Goal: Task Accomplishment & Management: Manage account settings

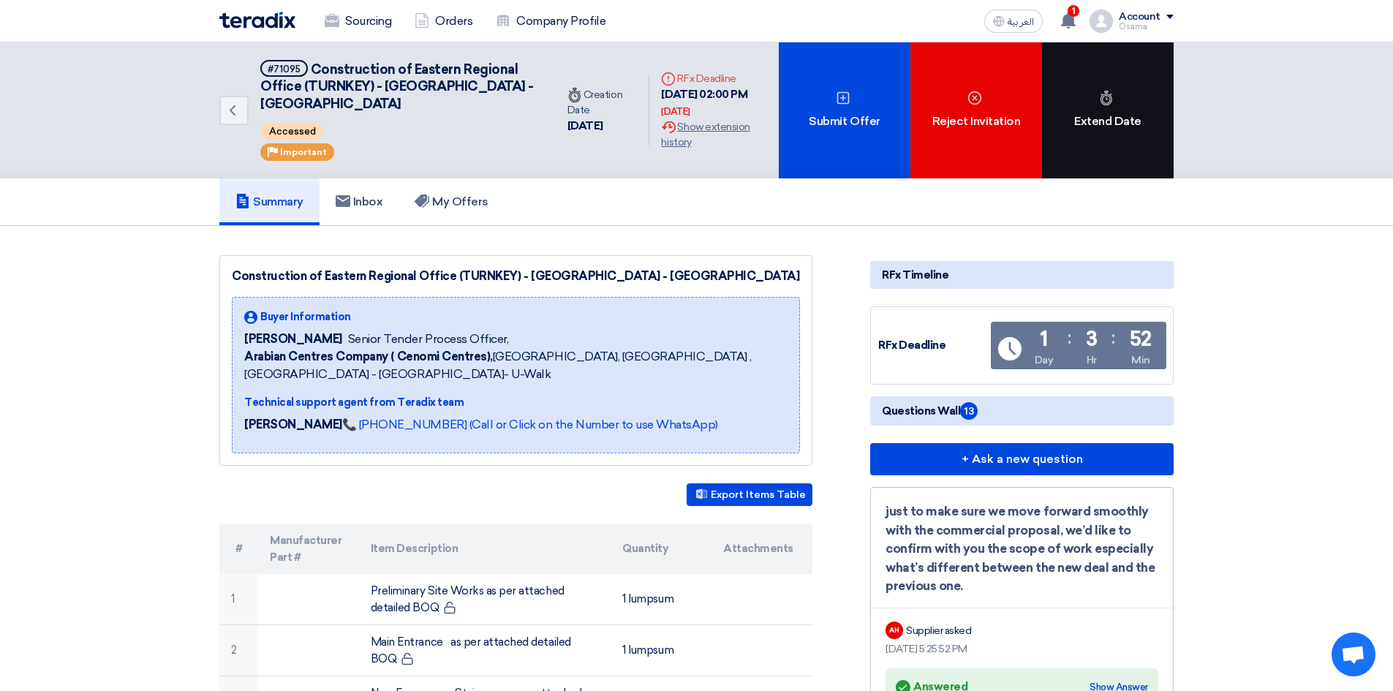
click at [1103, 107] on div "Extend Date" at bounding box center [1108, 110] width 132 height 136
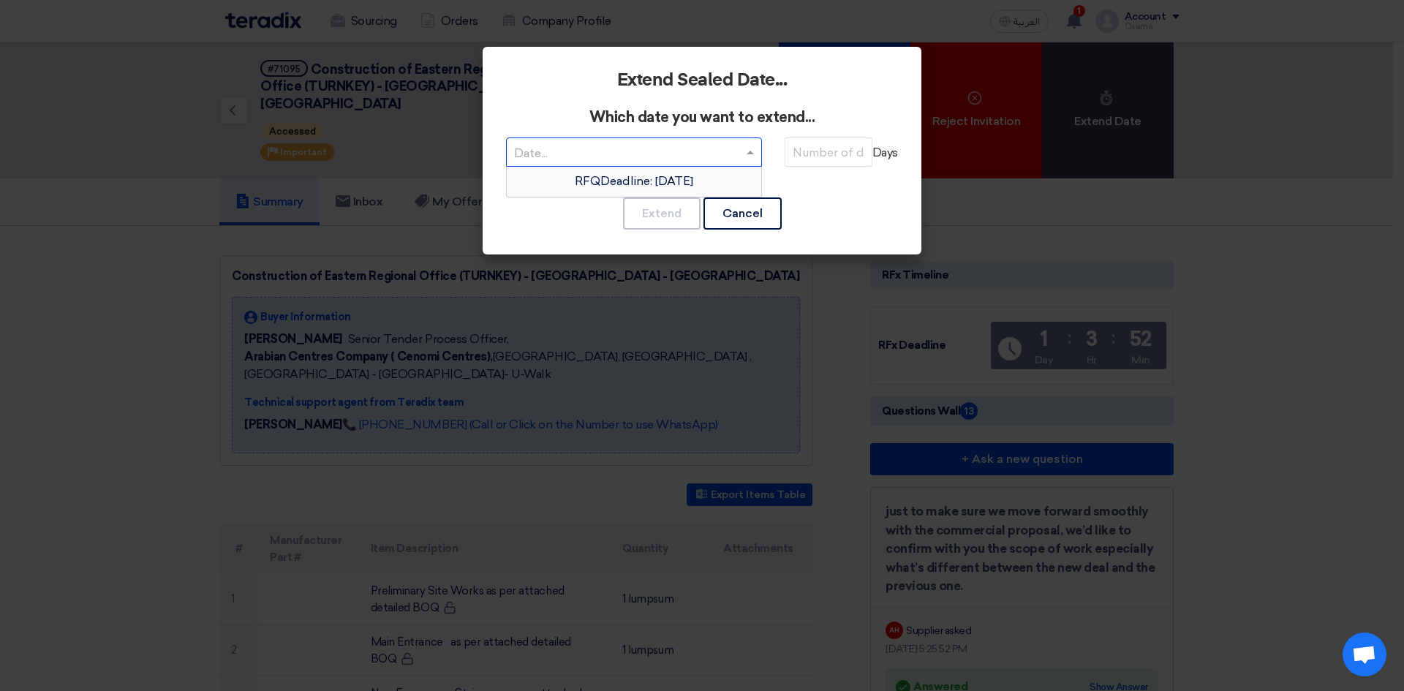
click at [578, 146] on input "text" at bounding box center [626, 154] width 225 height 24
click at [829, 159] on input "number" at bounding box center [828, 151] width 88 height 29
type input "10"
click at [750, 151] on span at bounding box center [749, 153] width 7 height 4
click at [573, 146] on input "text" at bounding box center [626, 154] width 225 height 24
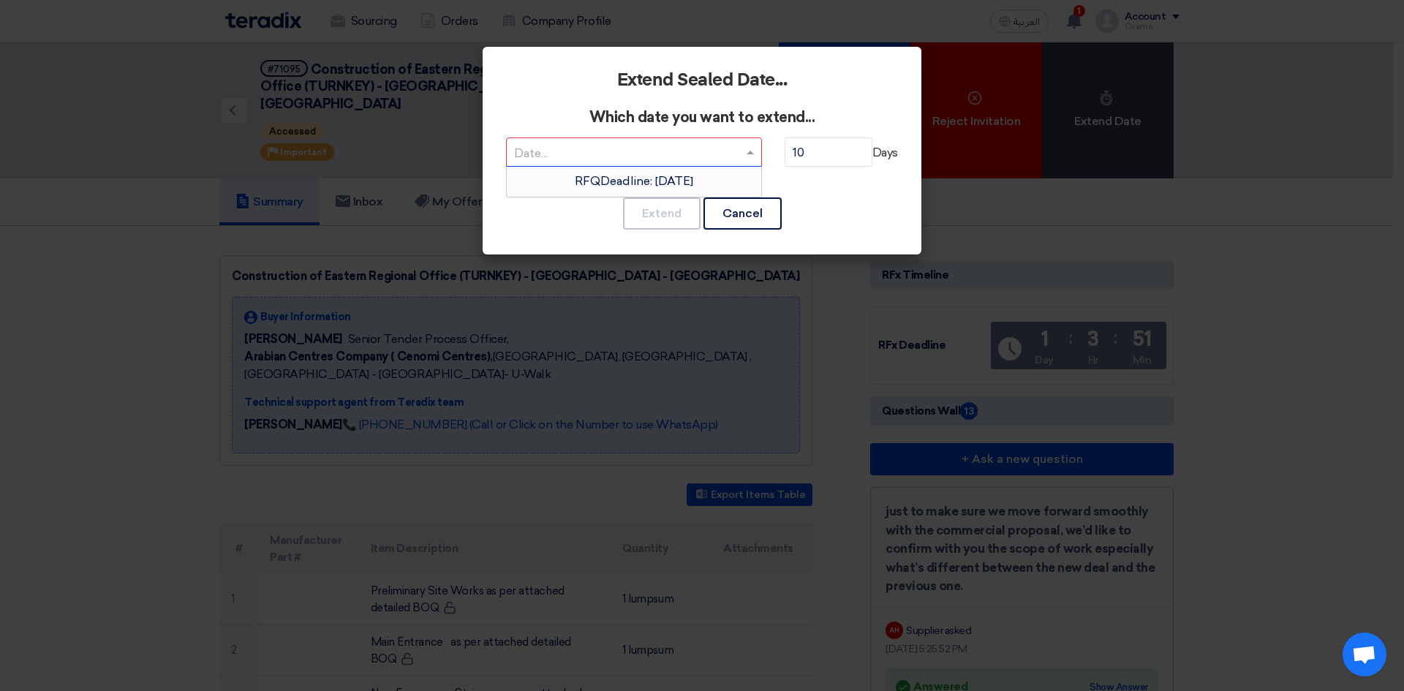
click at [580, 177] on span "RFQDeadline: [DATE]" at bounding box center [634, 181] width 118 height 14
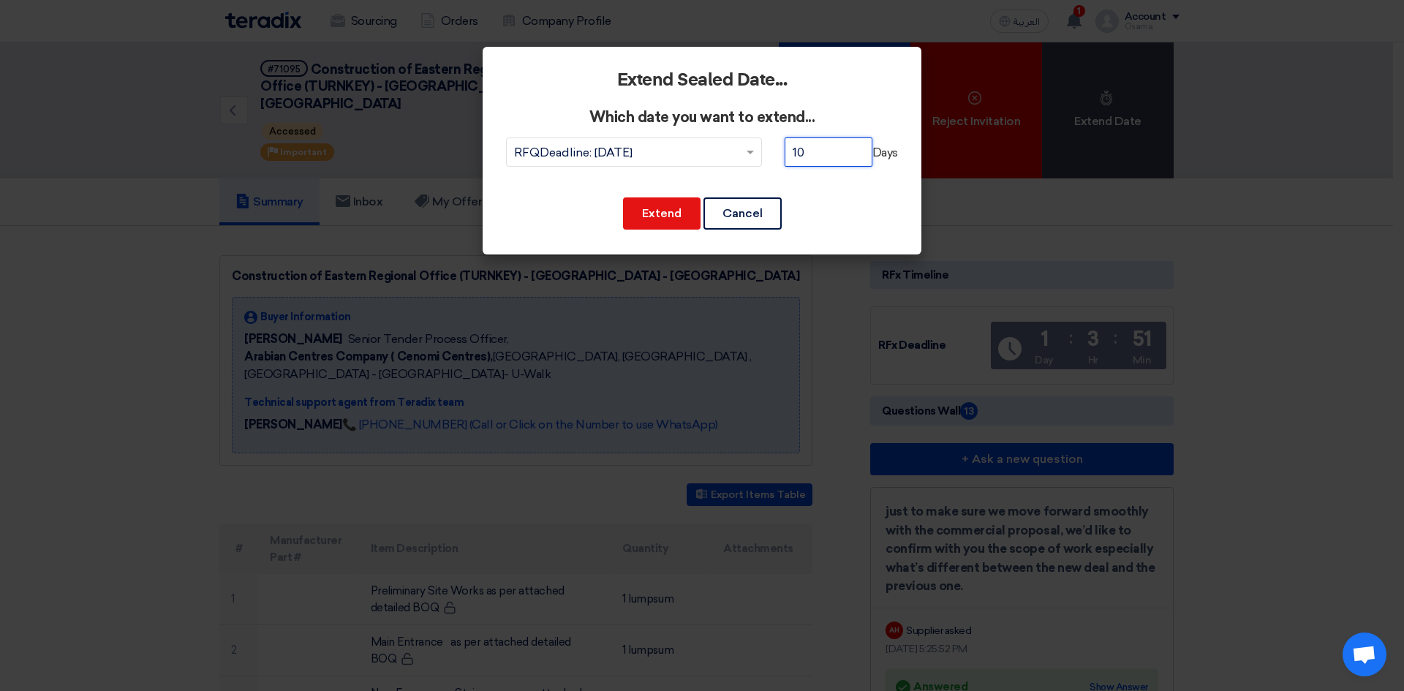
click at [812, 145] on input "10" at bounding box center [828, 151] width 88 height 29
click at [668, 216] on button "Extend" at bounding box center [661, 213] width 77 height 32
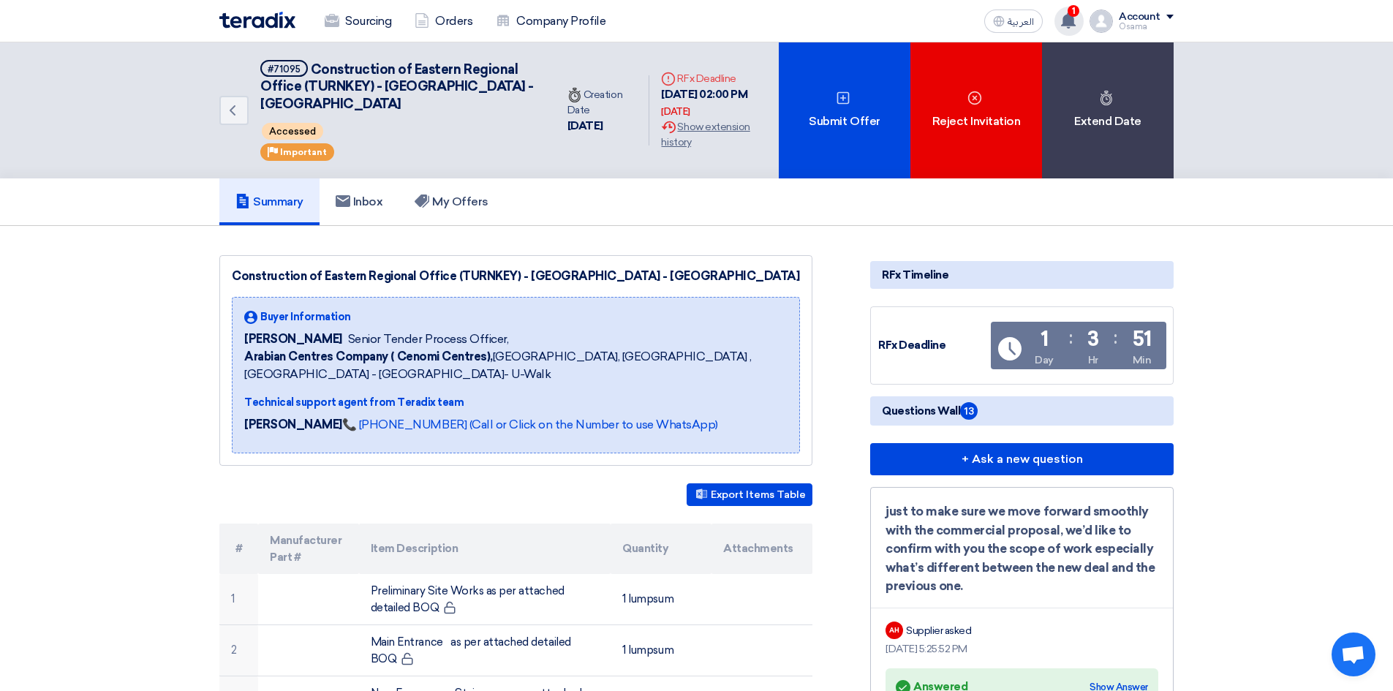
click at [1066, 24] on use at bounding box center [1068, 20] width 15 height 16
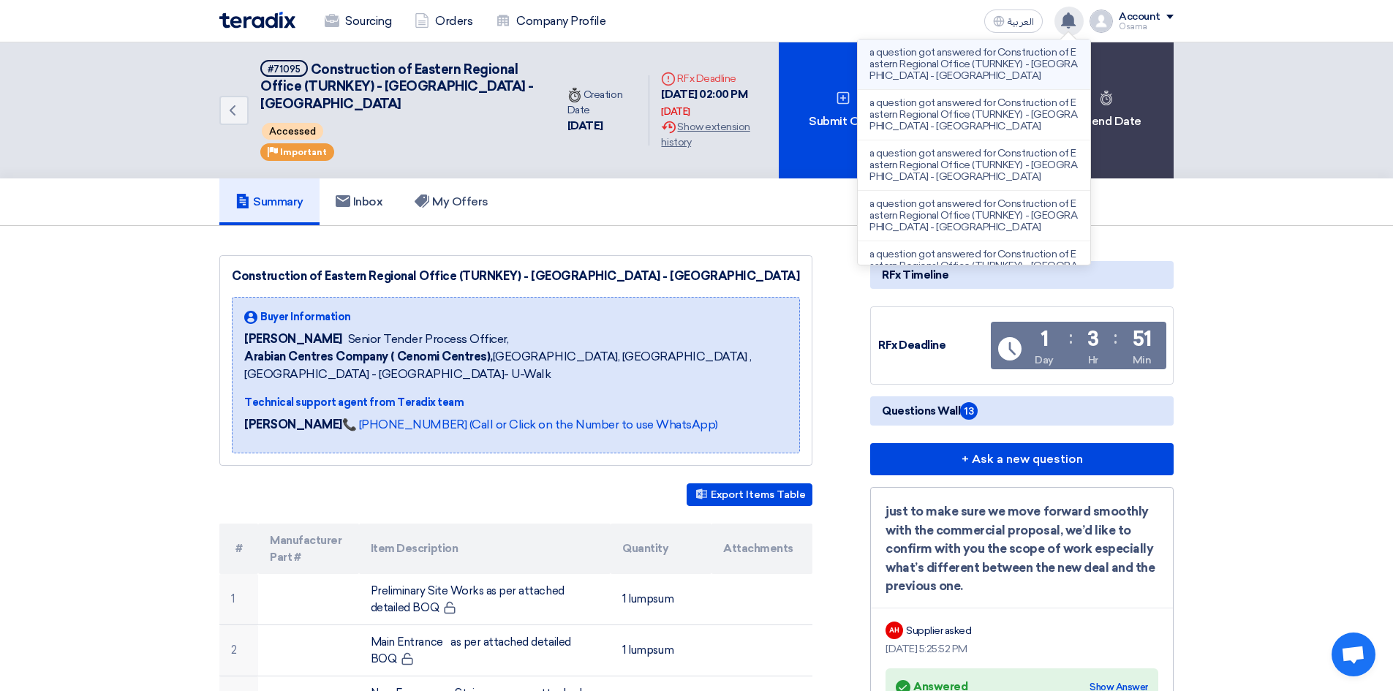
click at [966, 60] on p "a question got answered for Construction of Eastern Regional Office (TURNKEY) -…" at bounding box center [973, 64] width 209 height 35
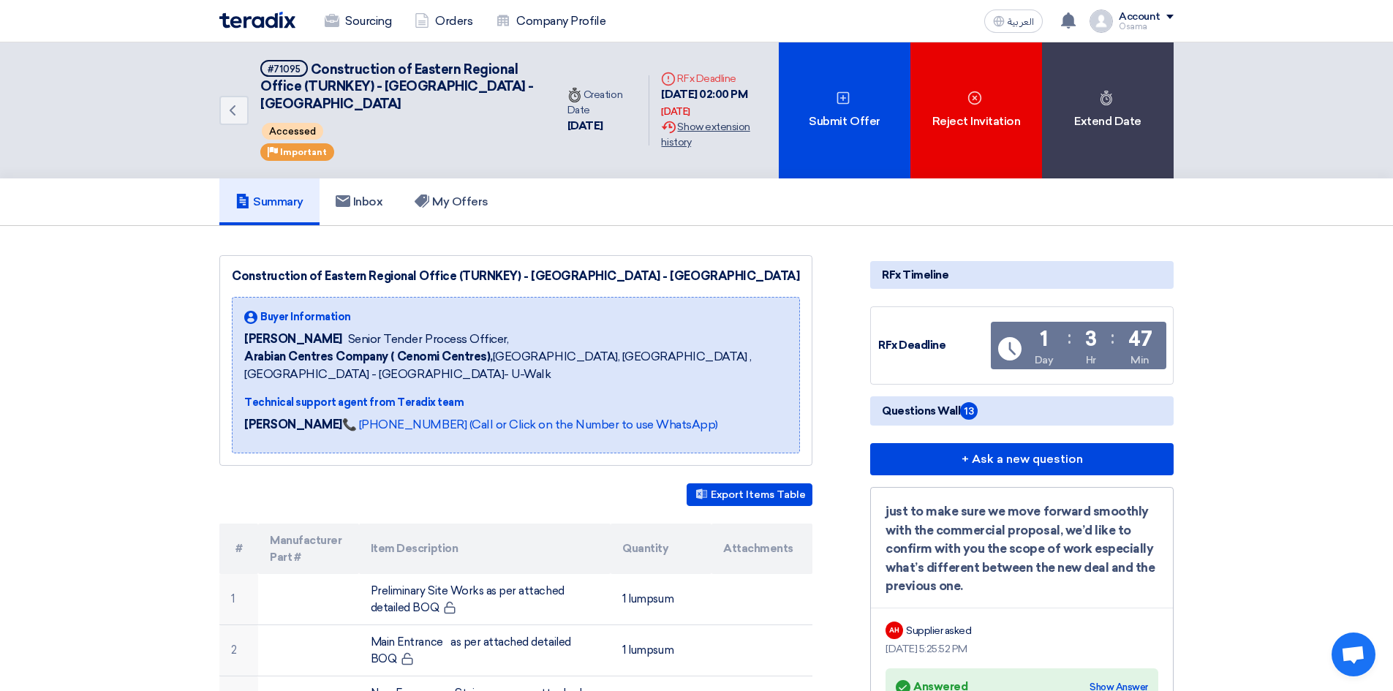
click at [686, 133] on div "Extension History Show extension history" at bounding box center [714, 134] width 106 height 31
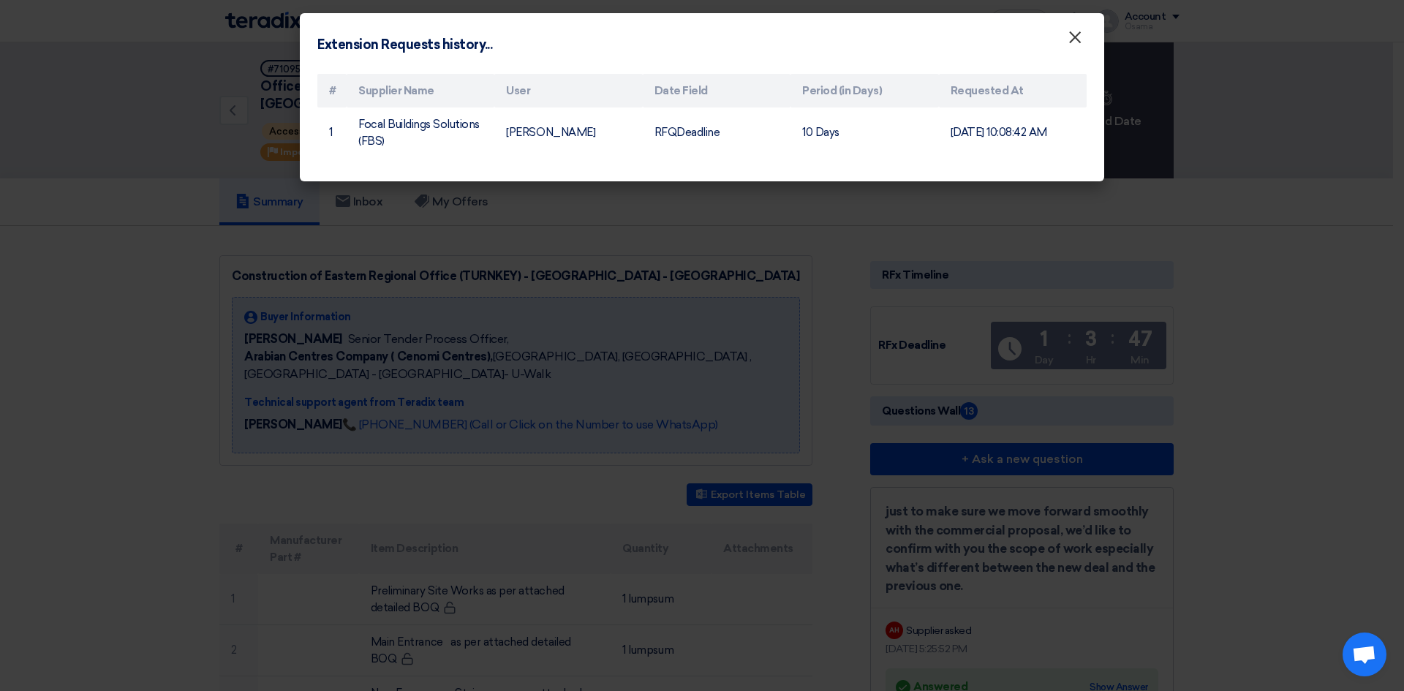
click at [1080, 32] on span "×" at bounding box center [1074, 40] width 15 height 29
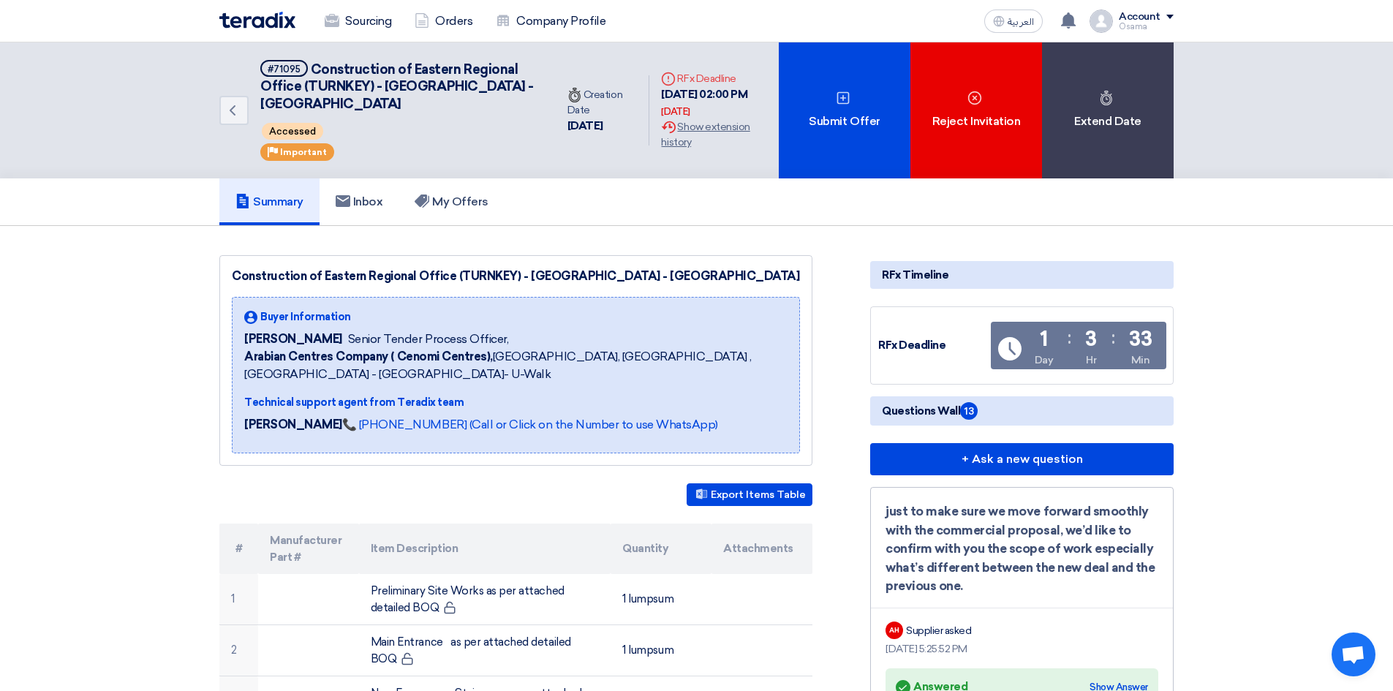
click at [588, 126] on div "[DATE]" at bounding box center [602, 126] width 70 height 17
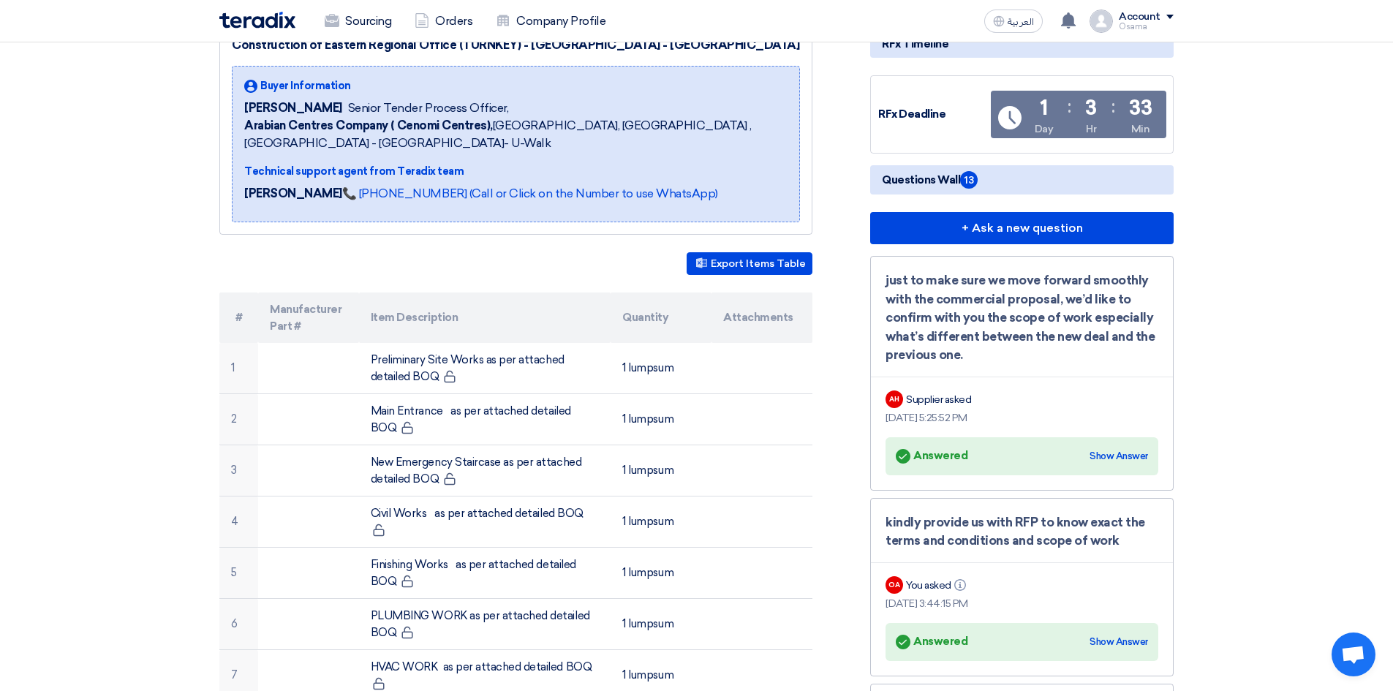
scroll to position [219, 0]
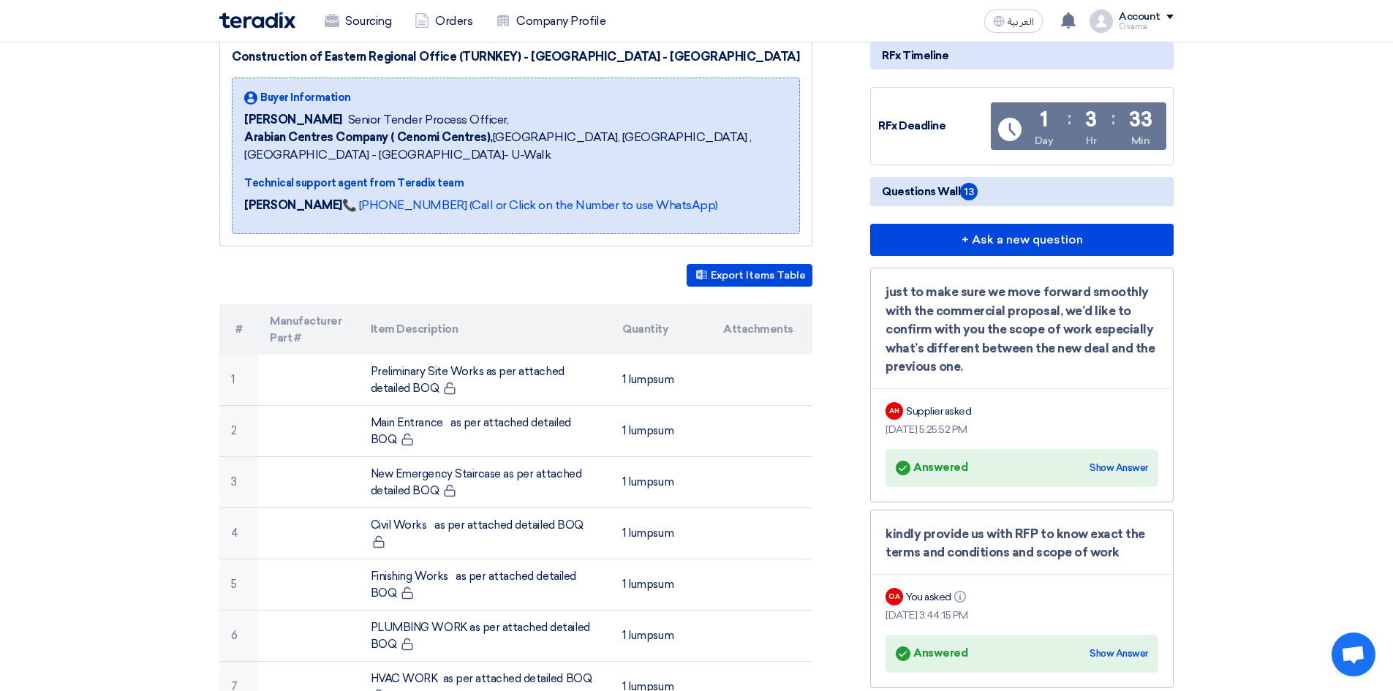
click at [926, 190] on span "Questions Wall 13" at bounding box center [930, 192] width 96 height 18
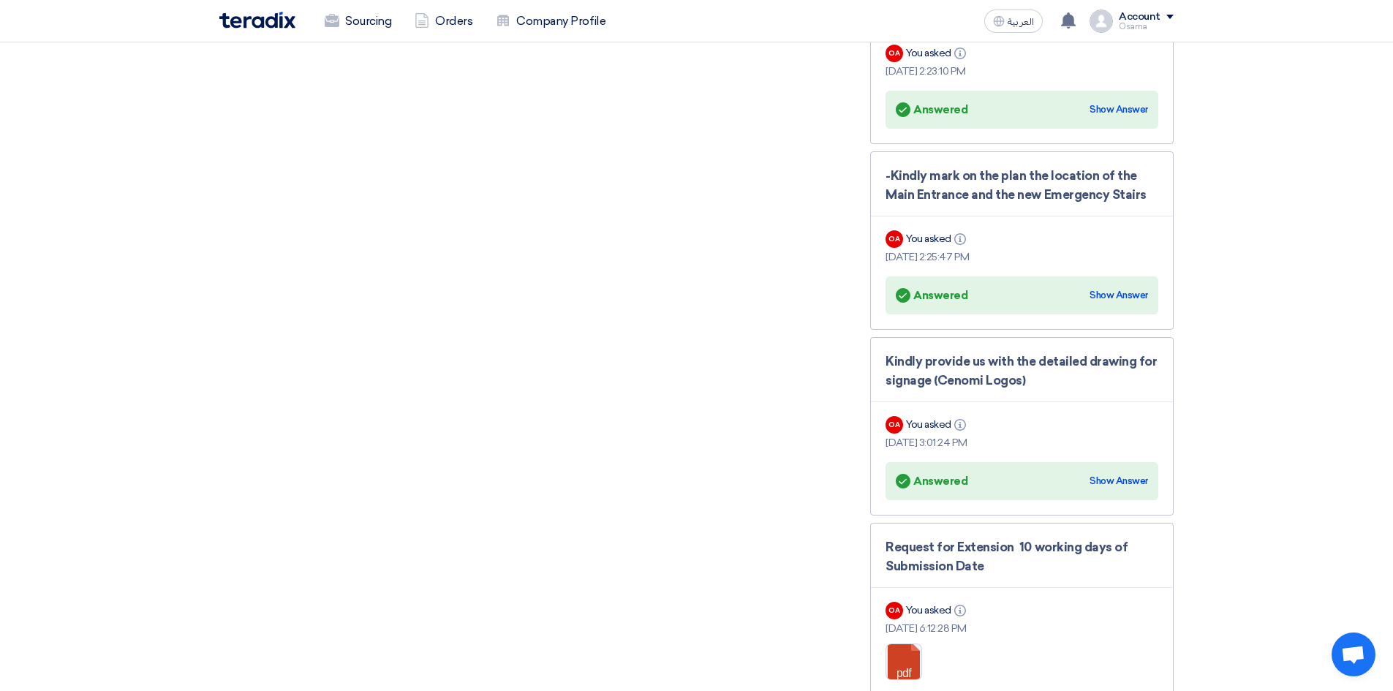
scroll to position [2997, 0]
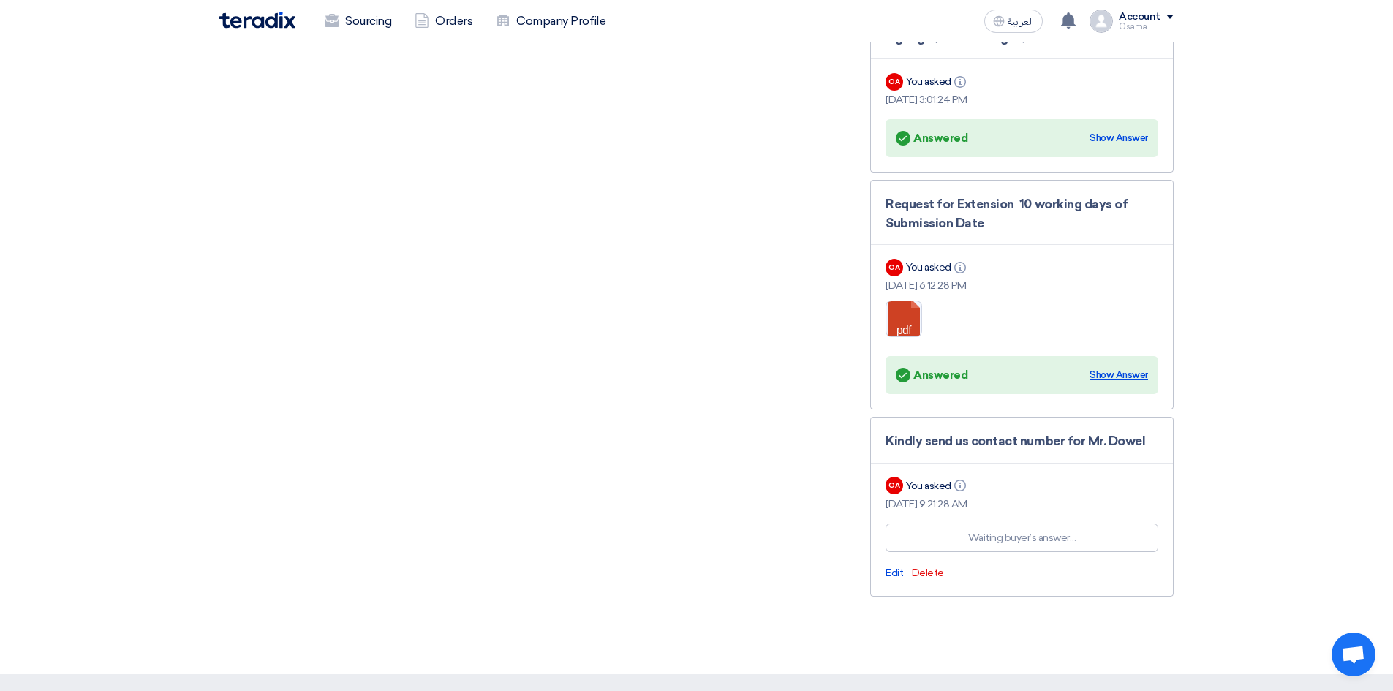
click at [1112, 368] on div "Show Answer" at bounding box center [1118, 375] width 58 height 15
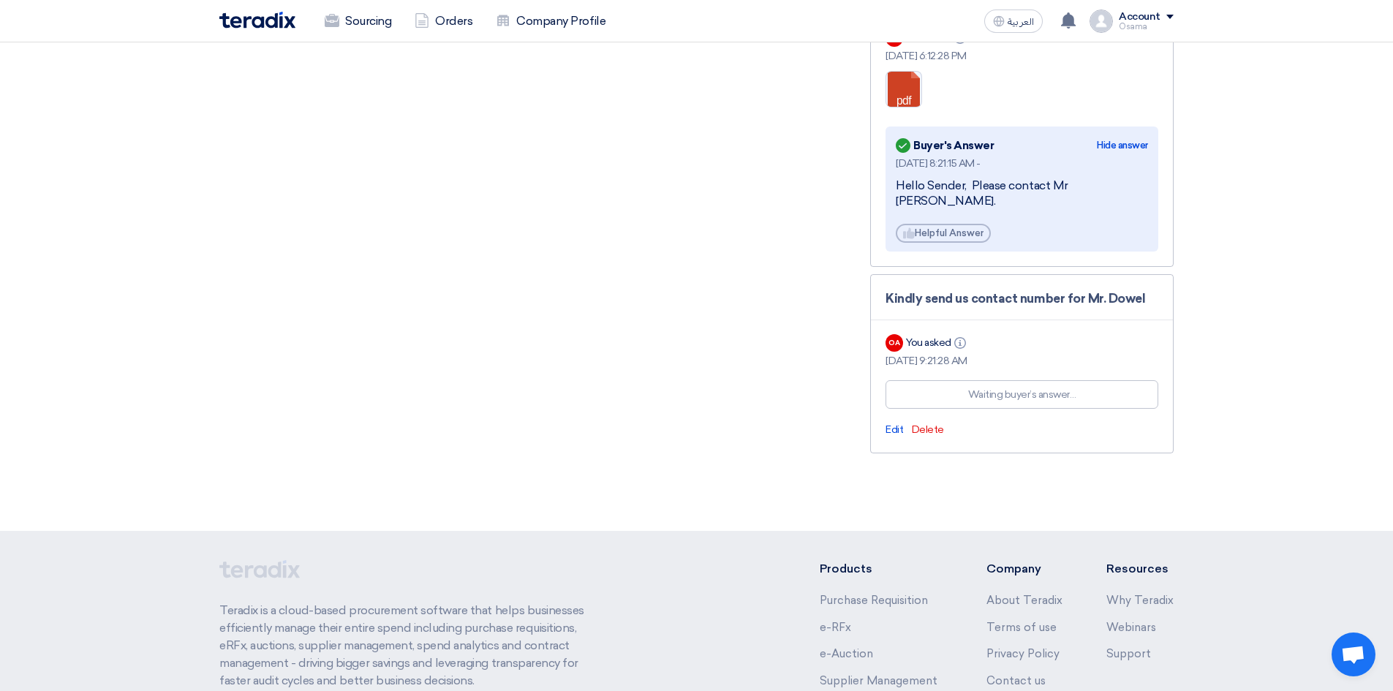
scroll to position [3290, 0]
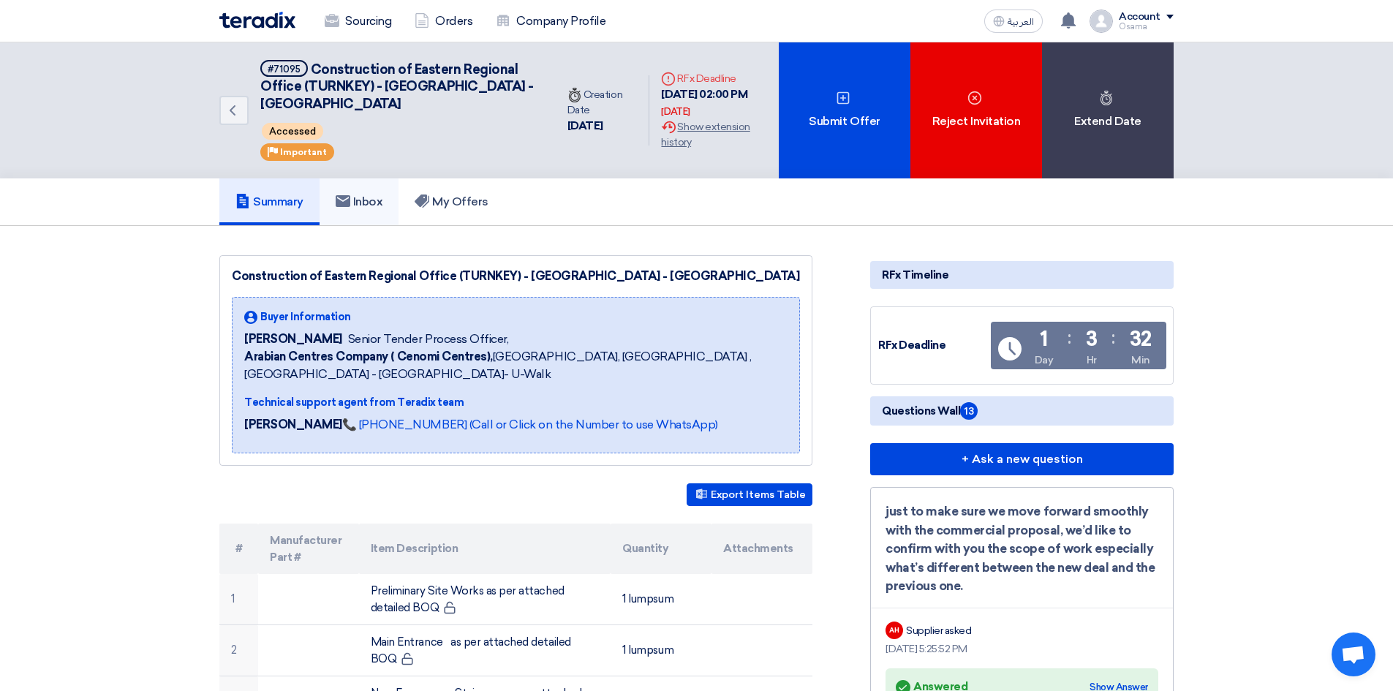
click at [347, 203] on use at bounding box center [343, 201] width 15 height 12
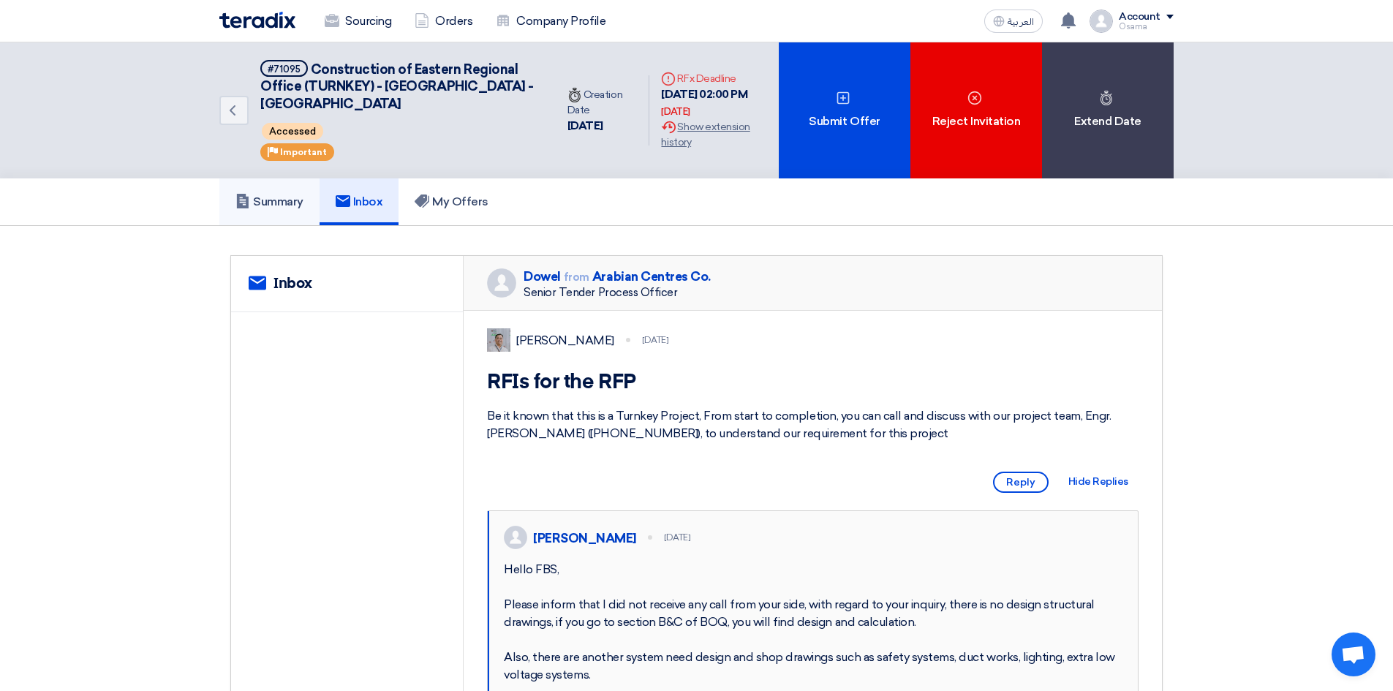
click at [273, 193] on link "Summary" at bounding box center [269, 201] width 100 height 47
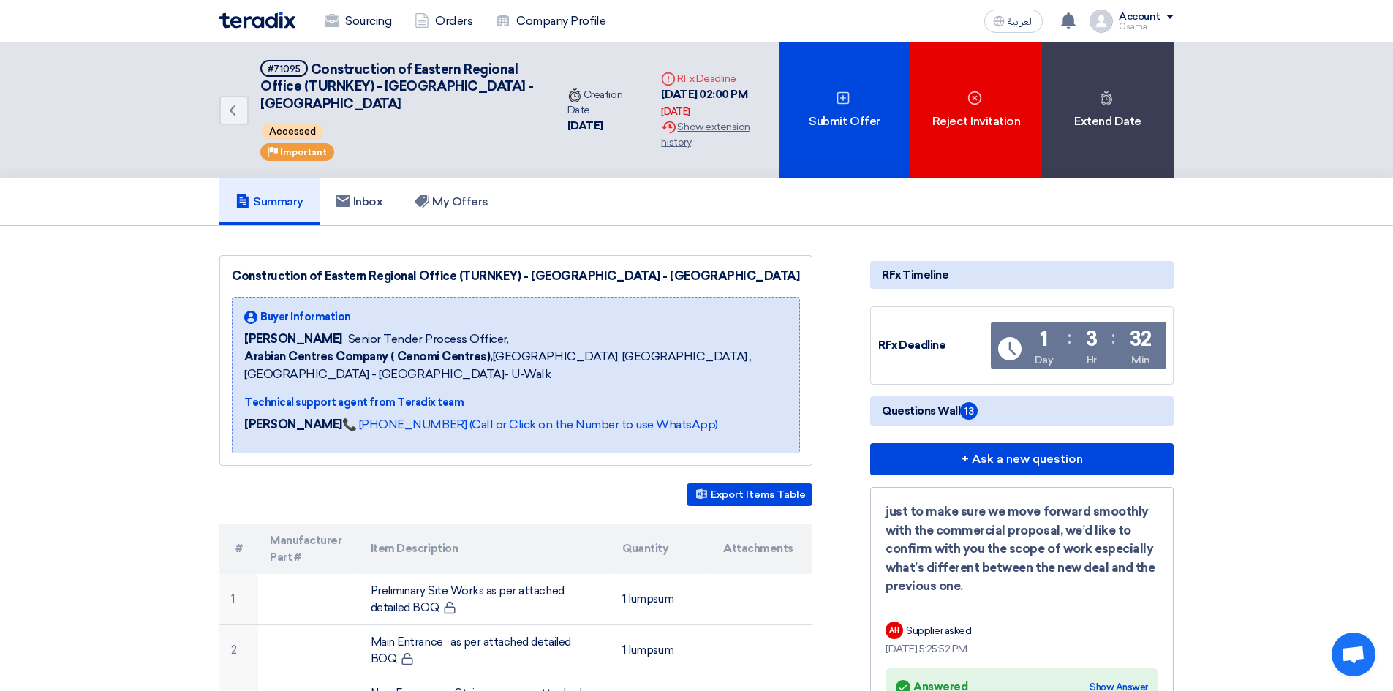
click at [672, 105] on div "4 Sep, 2025 02:00 PM Tomorrow" at bounding box center [714, 102] width 106 height 33
